Goal: Find specific page/section: Find specific page/section

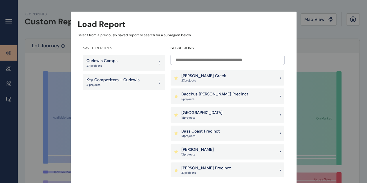
click at [234, 60] on input at bounding box center [228, 60] width 114 height 10
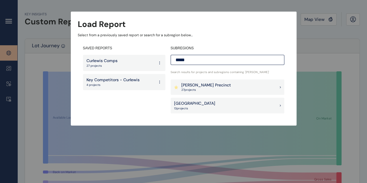
type input "*****"
click at [209, 87] on p "[PERSON_NAME] Precinct" at bounding box center [206, 85] width 50 height 6
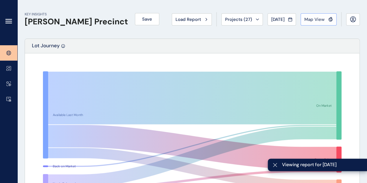
click at [325, 18] on div "Map View" at bounding box center [318, 20] width 28 height 6
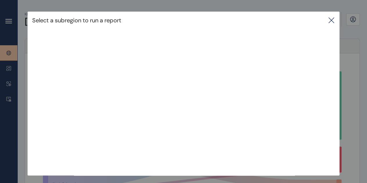
click at [331, 26] on div "Select a subregion to run a report" at bounding box center [184, 20] width 312 height 17
click at [334, 20] on icon at bounding box center [331, 20] width 7 height 7
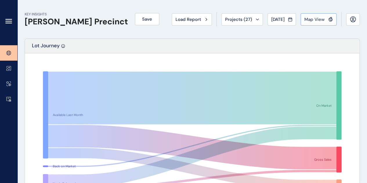
click at [322, 19] on span "Map View" at bounding box center [314, 20] width 20 height 6
